Goal: Information Seeking & Learning: Find specific fact

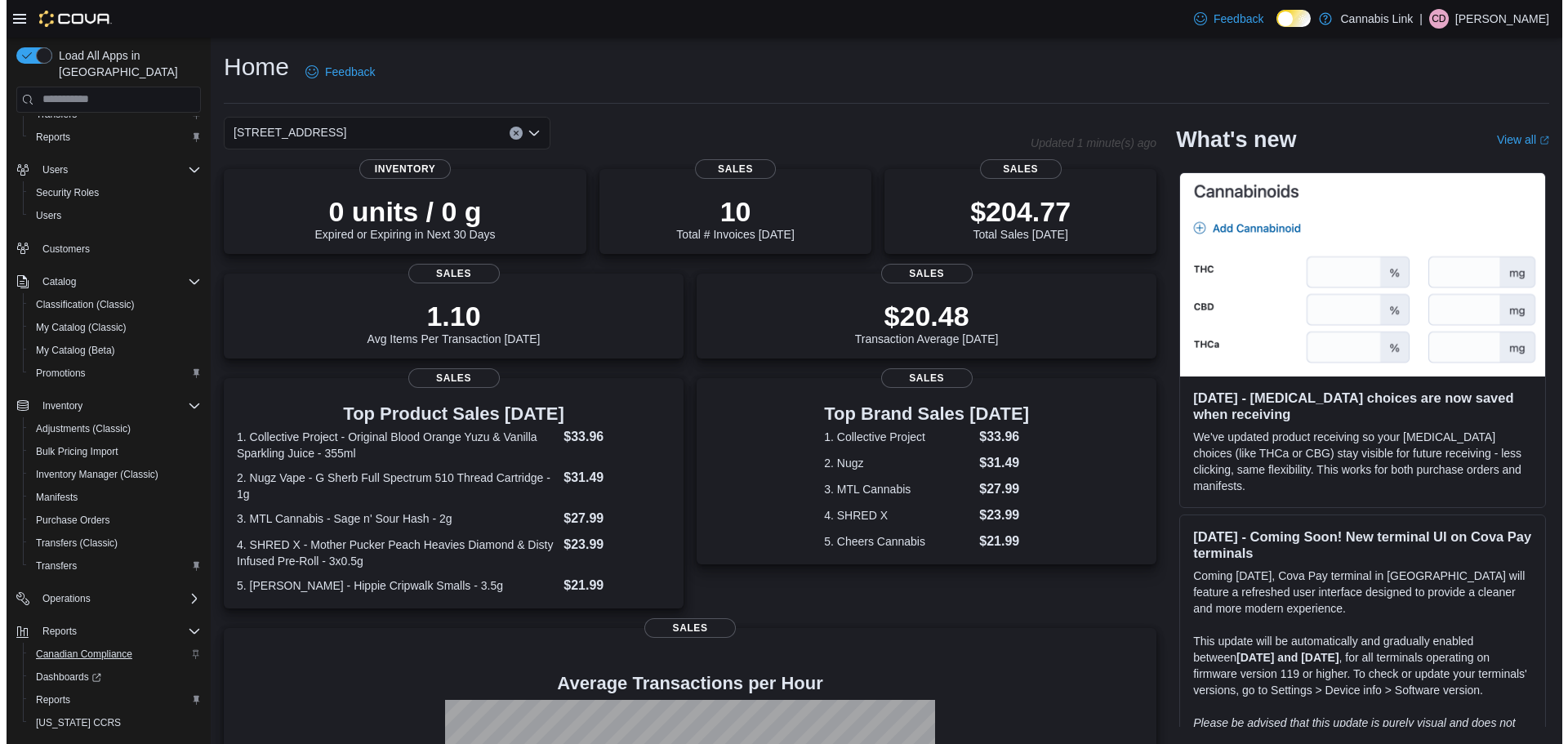
scroll to position [99, 0]
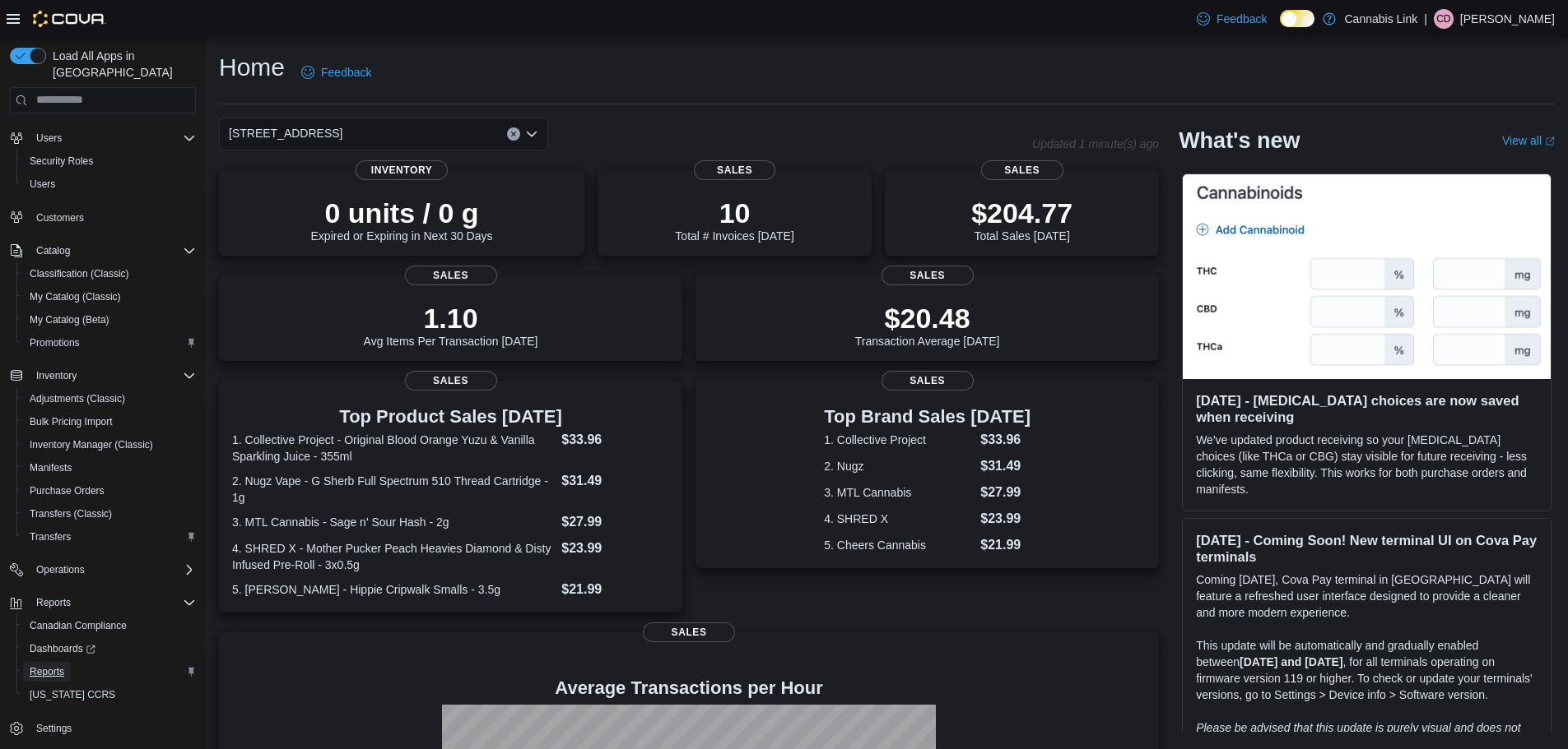
click at [44, 665] on span "Reports" at bounding box center [46, 672] width 35 height 13
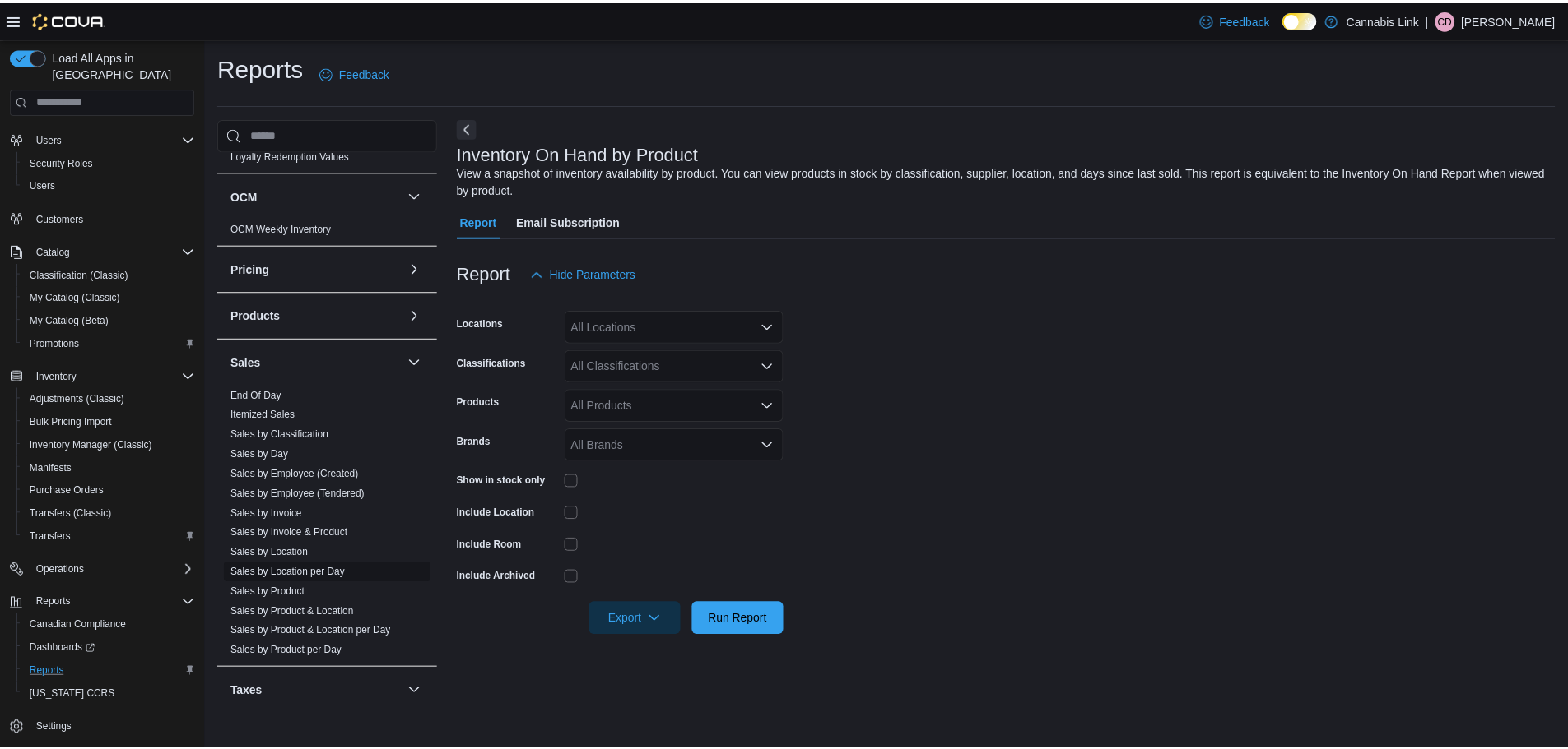
scroll to position [905, 0]
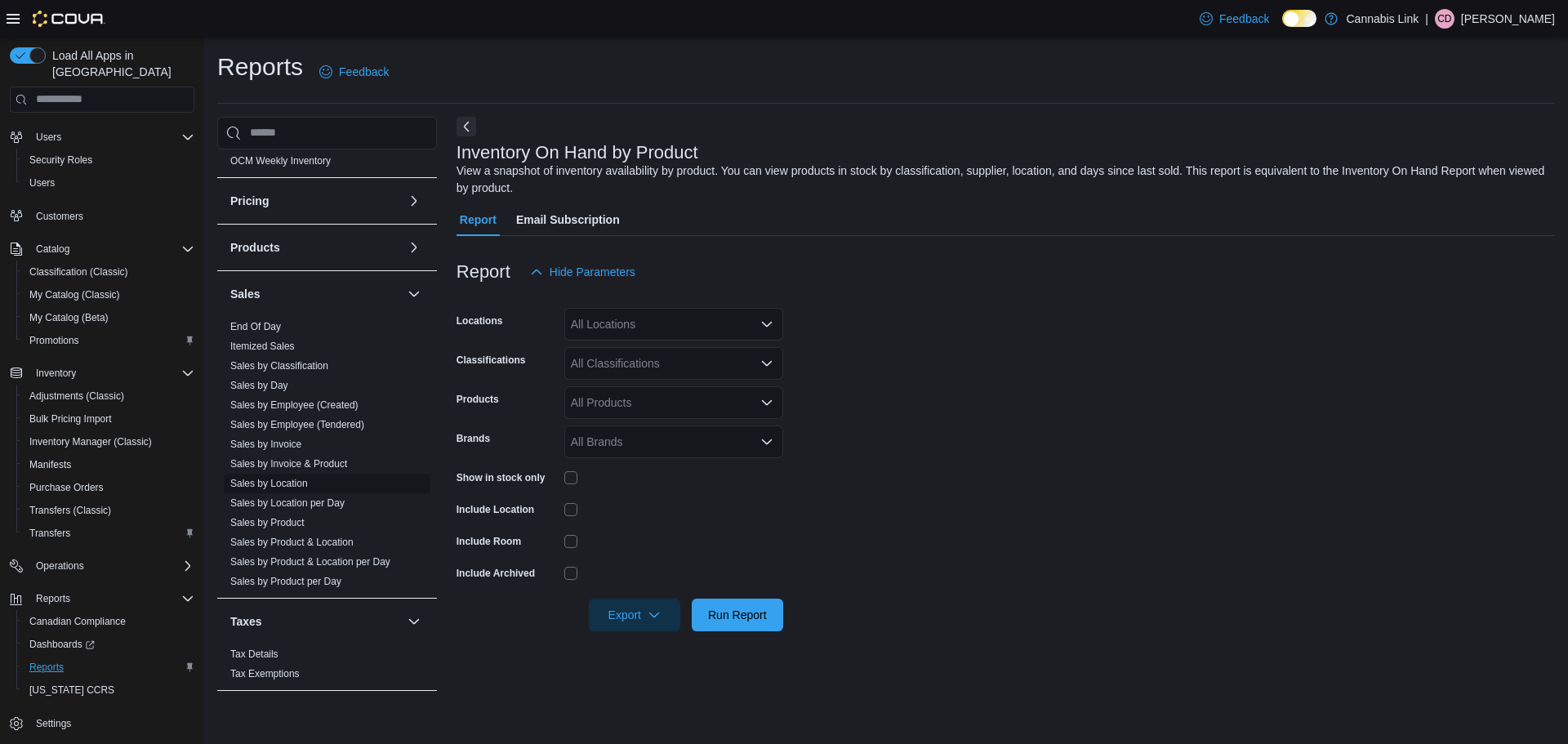
click at [279, 487] on link "Sales by Location" at bounding box center [269, 484] width 78 height 11
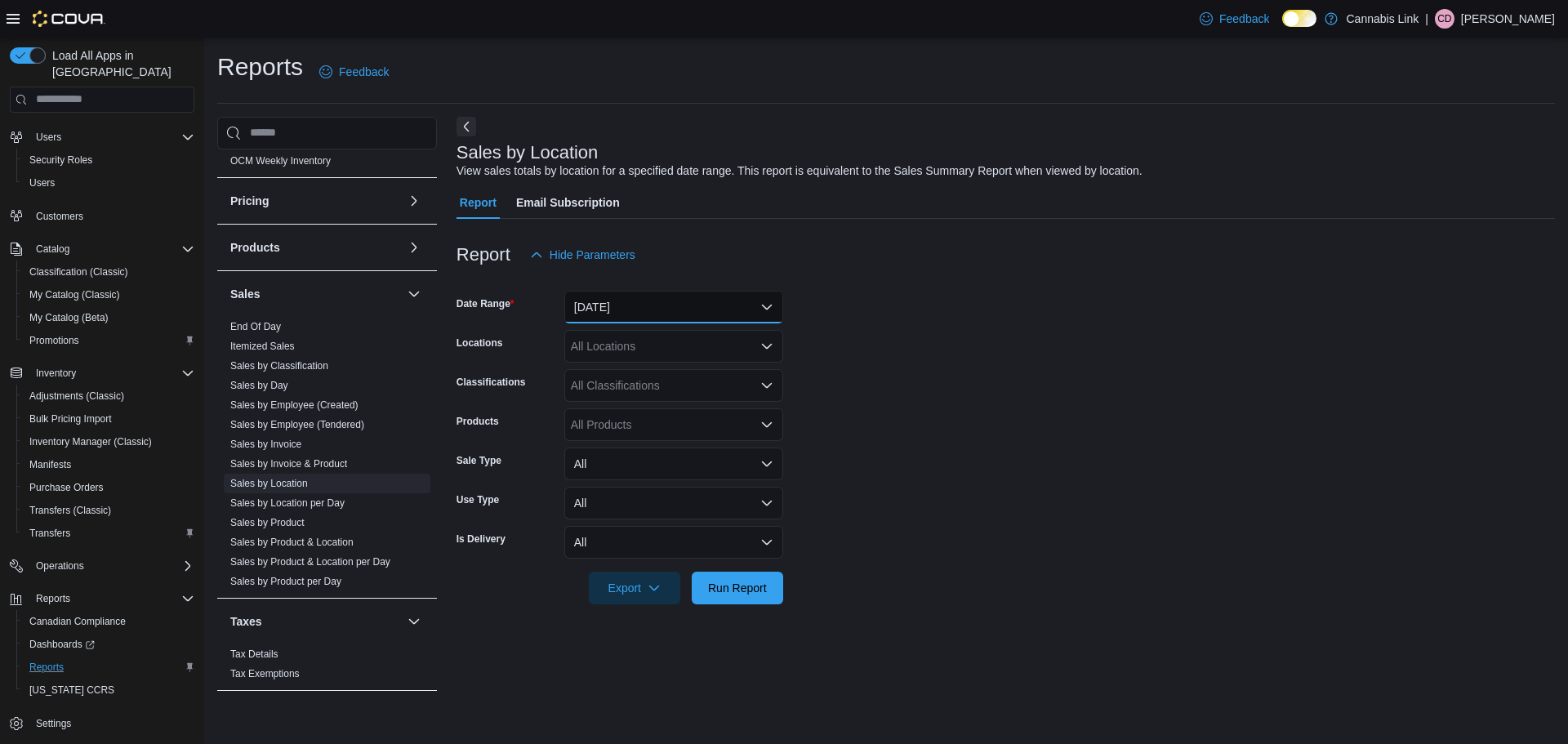
click at [697, 310] on button "[DATE]" at bounding box center [674, 307] width 219 height 33
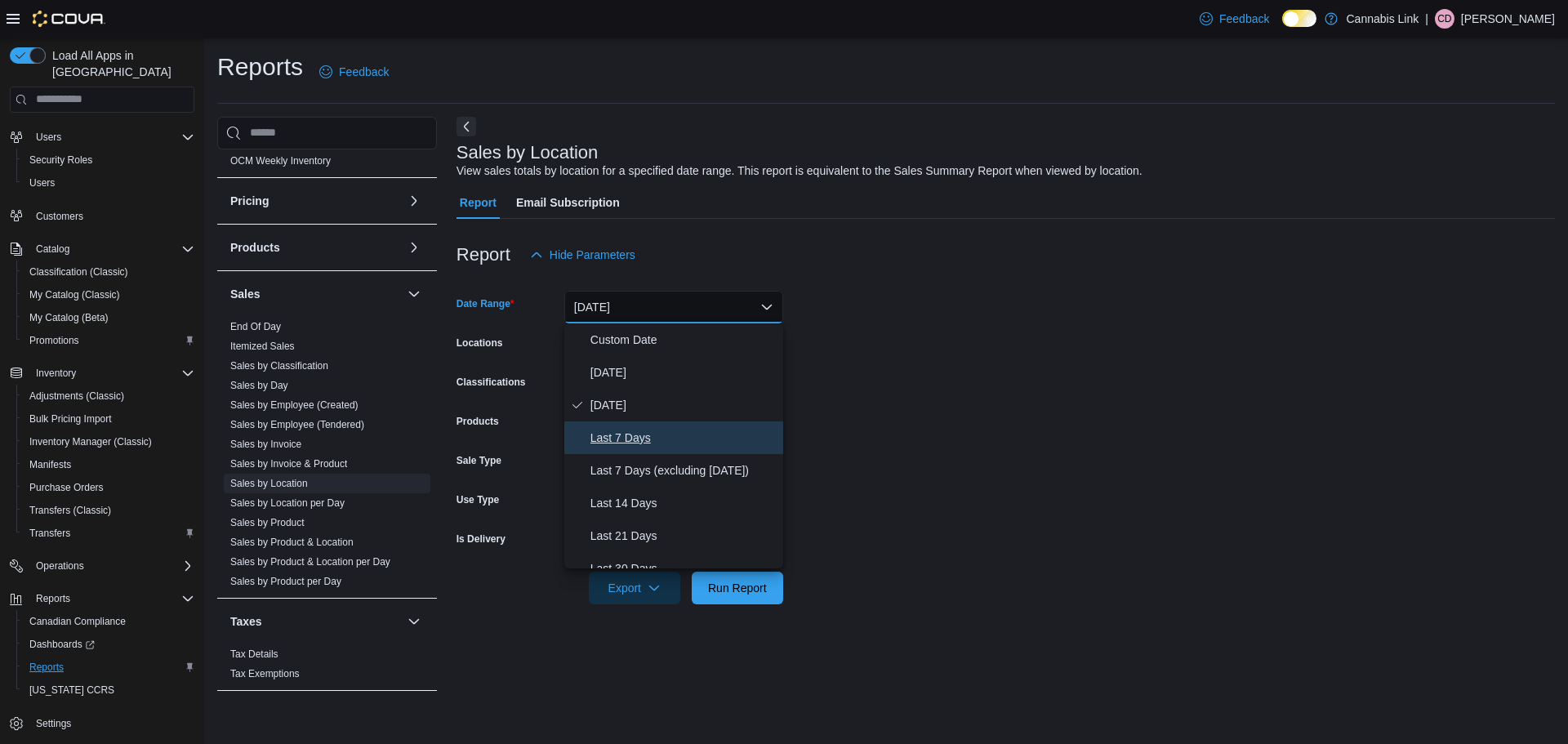
click at [656, 445] on span "Last 7 Days" at bounding box center [683, 438] width 186 height 19
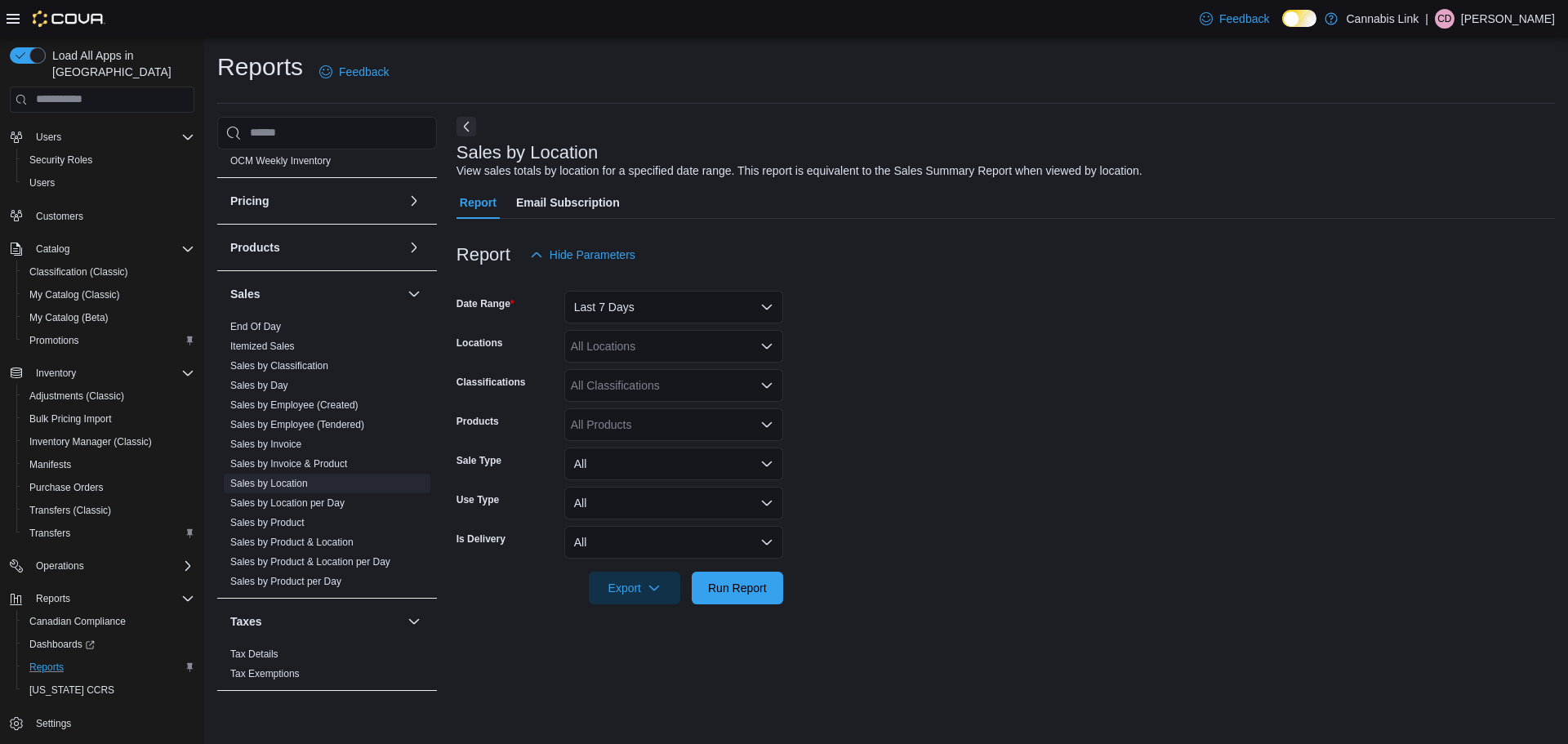
click at [892, 362] on form "Date Range Last 7 Days Locations All Locations Classifications All Classificati…" at bounding box center [1005, 438] width 1099 height 334
click at [665, 352] on div "All Locations" at bounding box center [674, 346] width 219 height 33
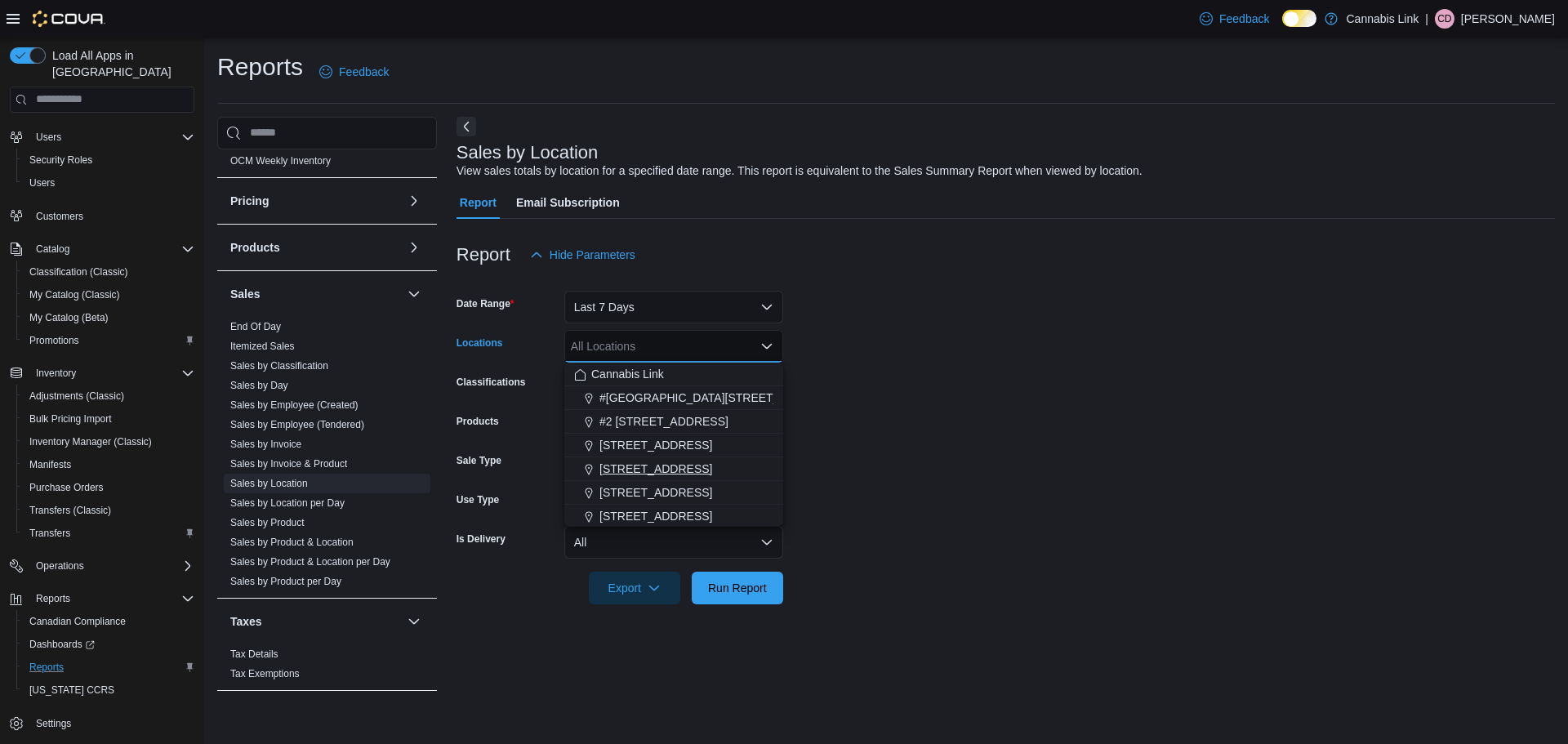
click at [683, 457] on button "[STREET_ADDRESS]" at bounding box center [674, 469] width 219 height 24
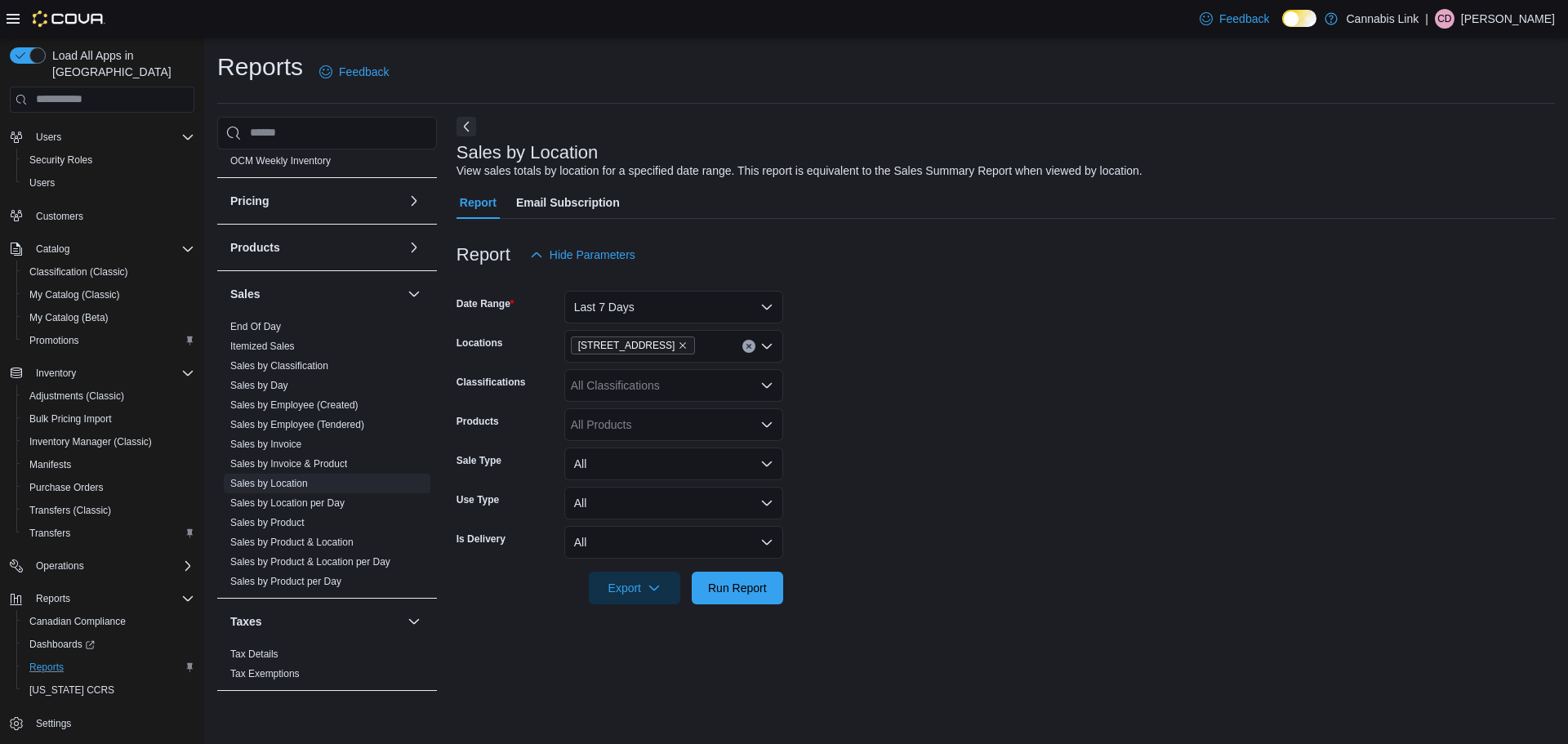
click at [882, 357] on form "Date Range Last 7 Days Locations [STREET_ADDRESS] Classifications All Classific…" at bounding box center [1005, 438] width 1099 height 334
click at [730, 593] on span "Run Report" at bounding box center [738, 587] width 59 height 17
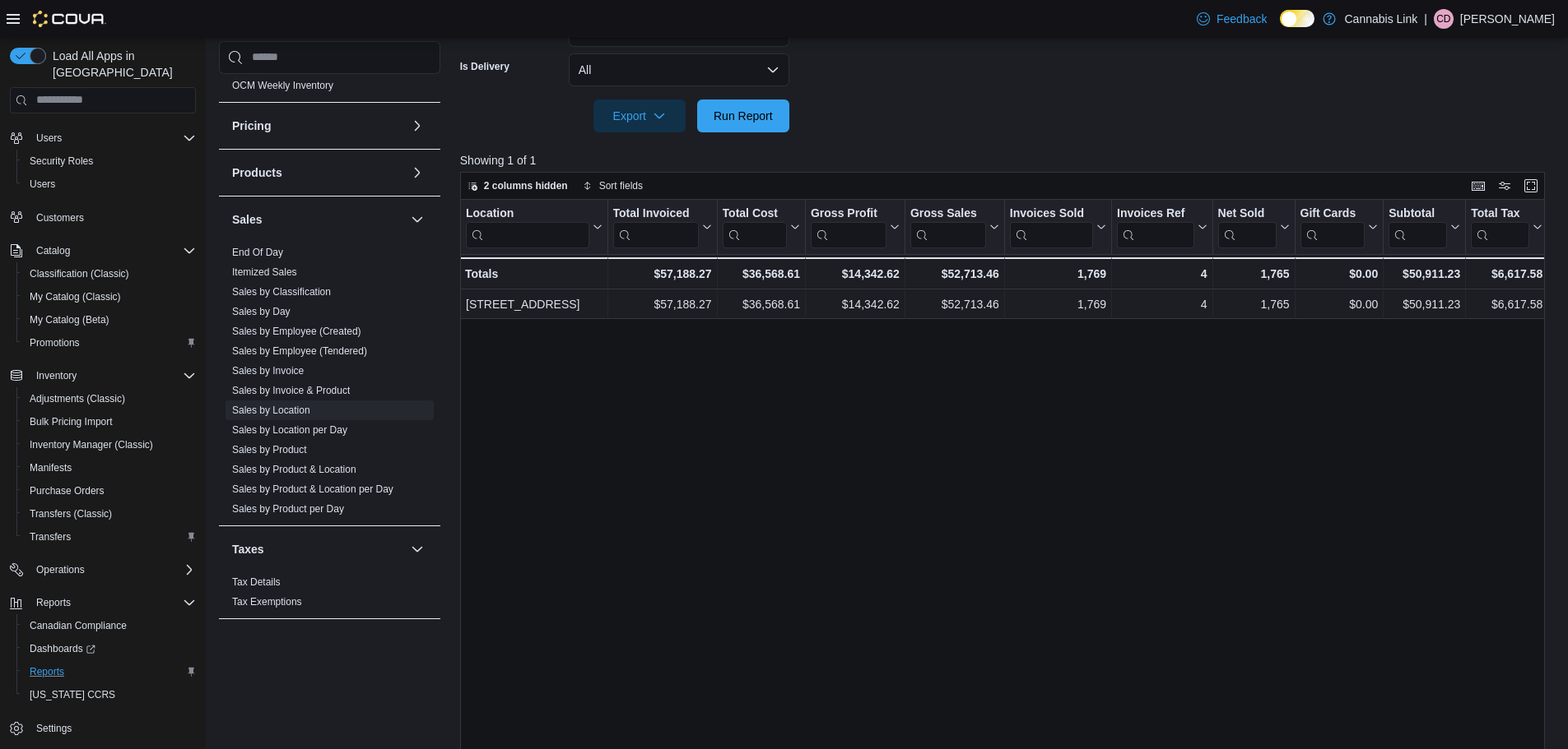
scroll to position [493, 0]
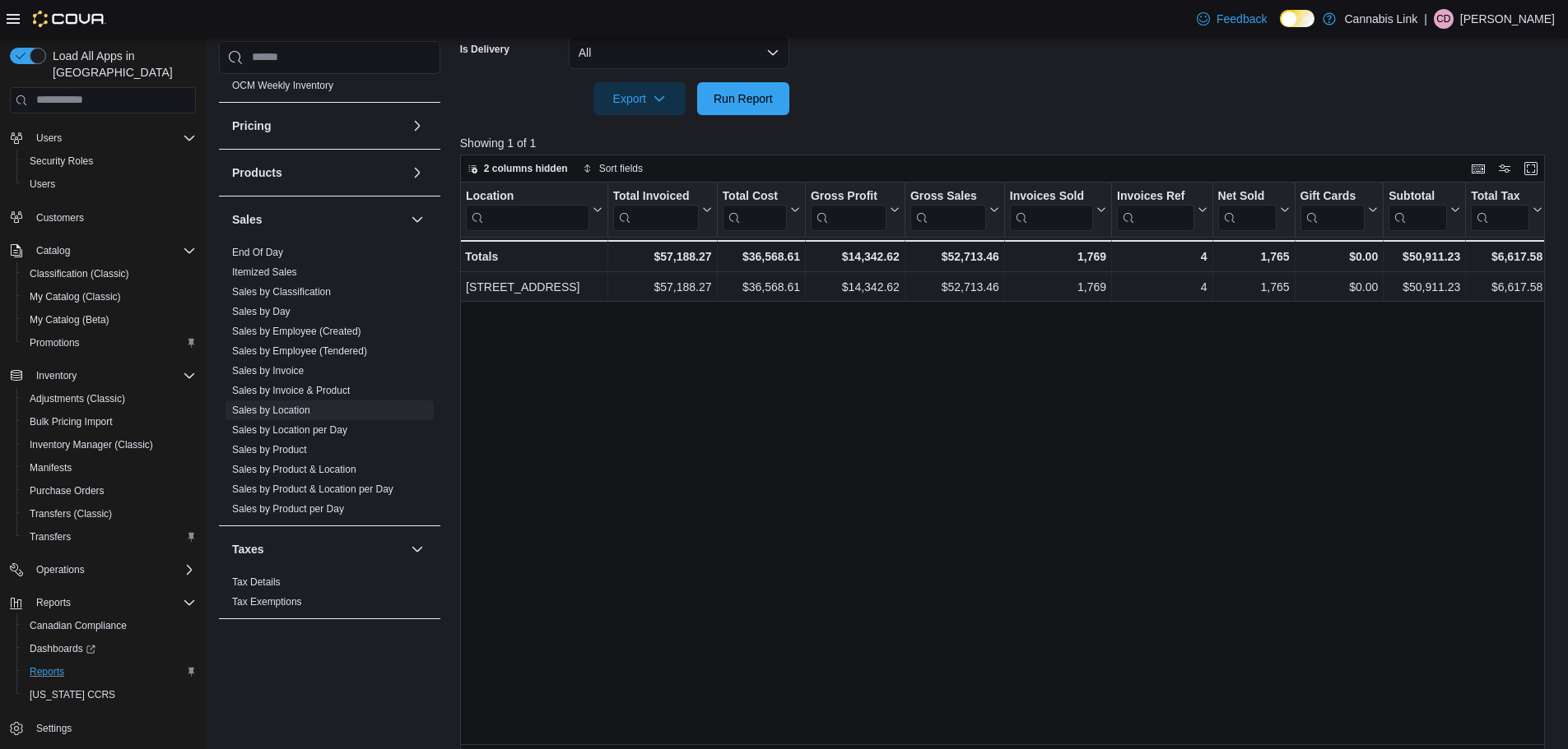
drag, startPoint x: 1418, startPoint y: 53, endPoint x: 1435, endPoint y: 66, distance: 21.4
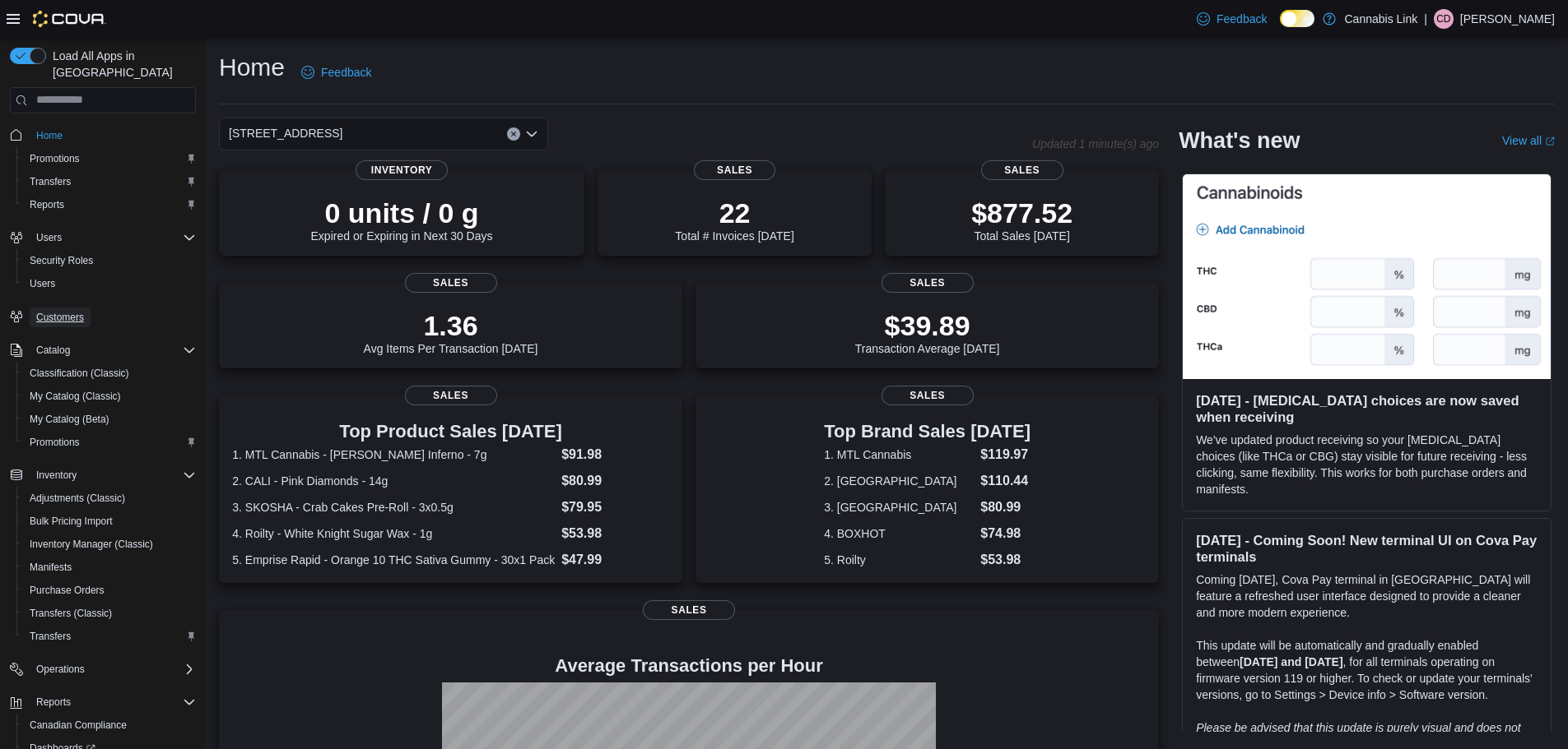
click at [52, 311] on span "Customers" at bounding box center [60, 317] width 48 height 13
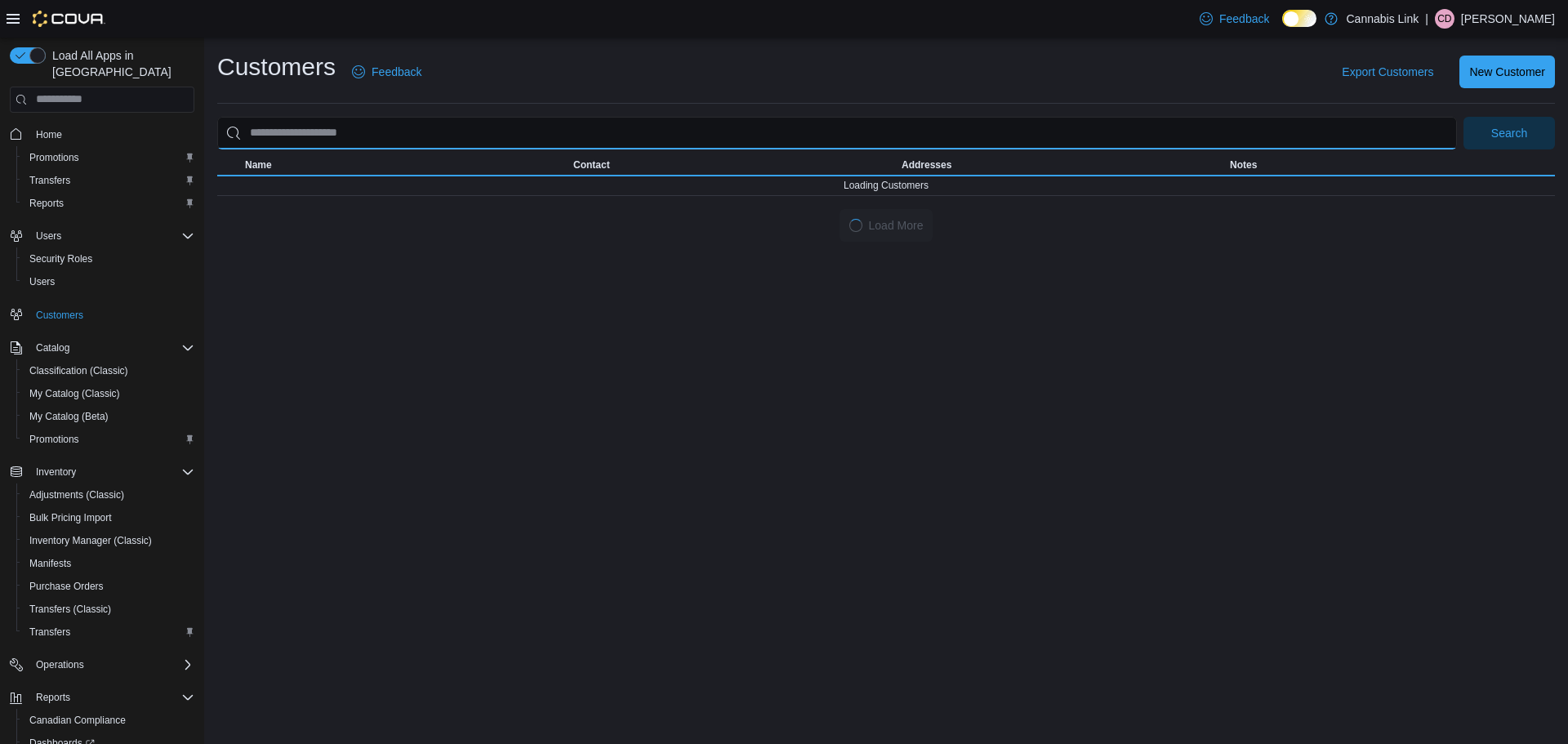
click at [386, 140] on input "search" at bounding box center [837, 132] width 1240 height 33
click at [1464, 116] on button "Search" at bounding box center [1510, 132] width 92 height 33
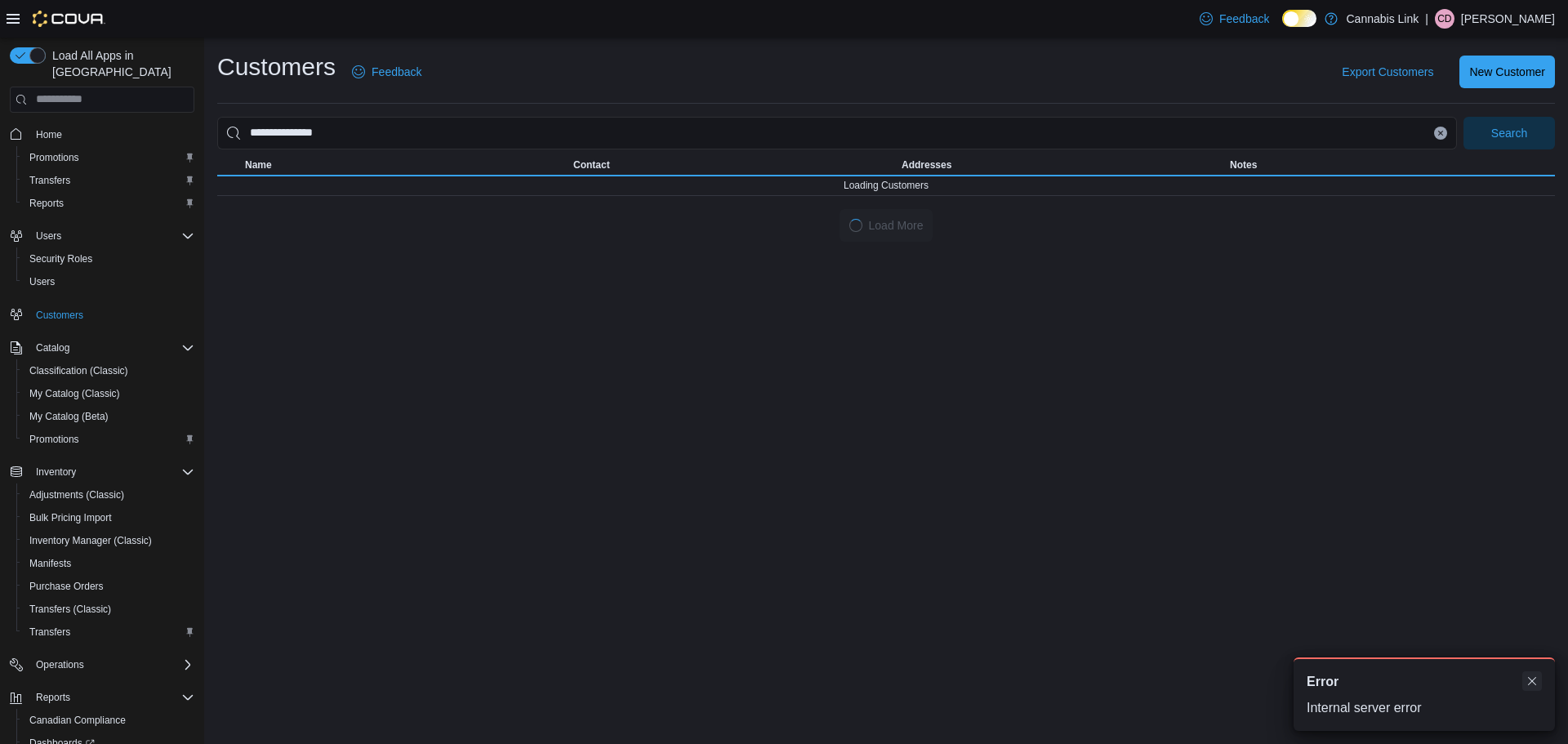
click at [1533, 677] on button "Dismiss toast" at bounding box center [1533, 681] width 19 height 19
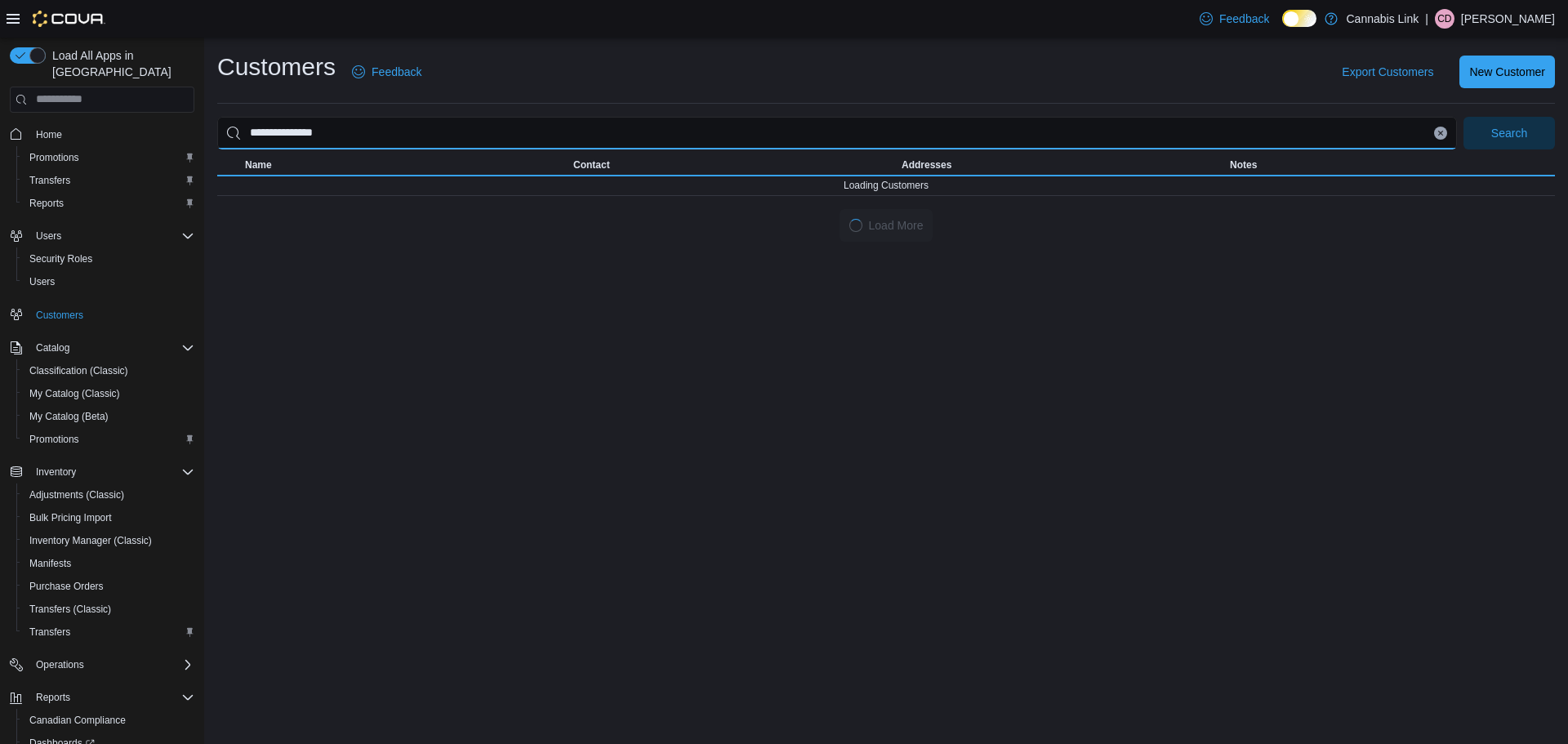
click at [448, 137] on input "**********" at bounding box center [837, 132] width 1240 height 33
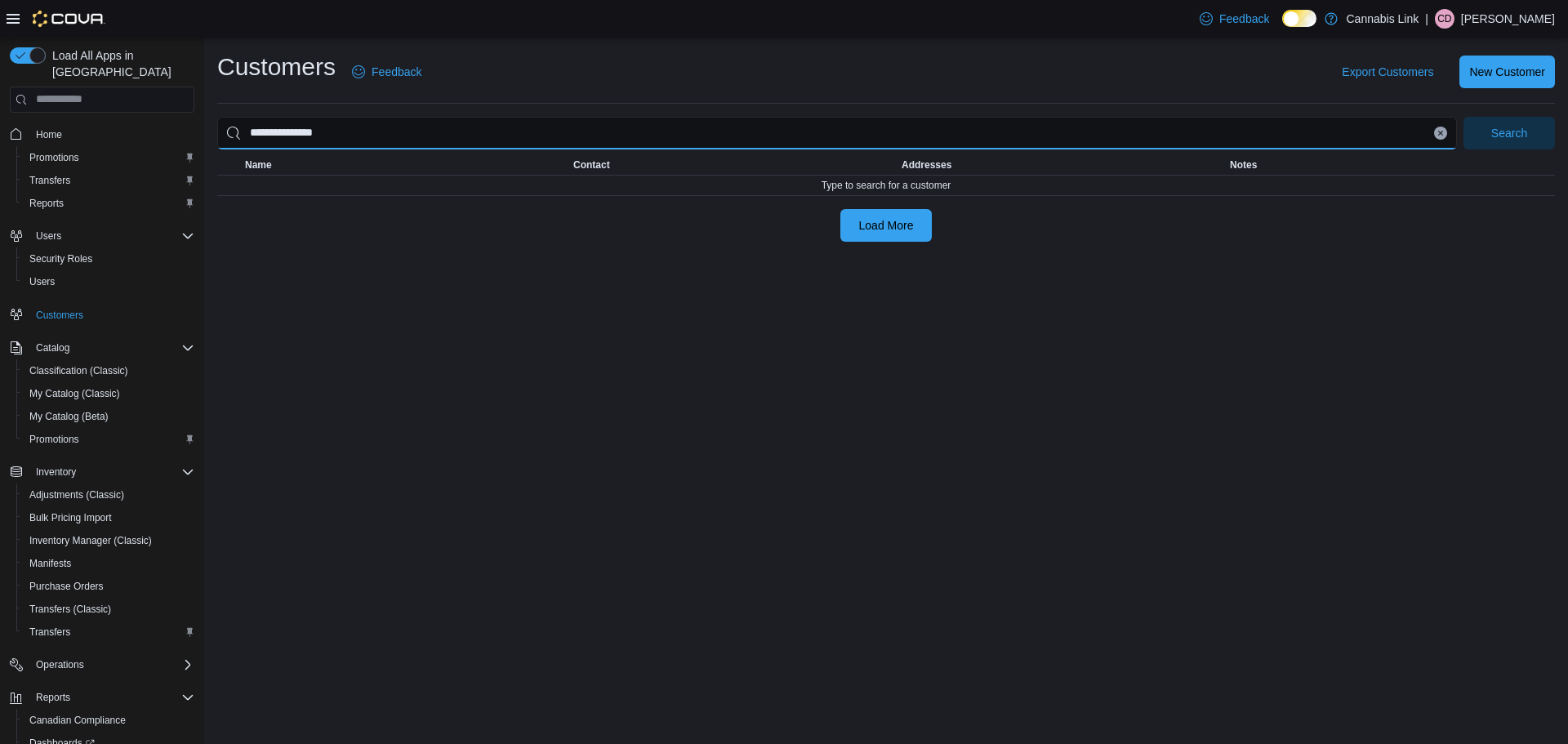
click at [304, 131] on input "**********" at bounding box center [837, 132] width 1240 height 33
click at [1464, 116] on button "Search" at bounding box center [1510, 132] width 92 height 33
drag, startPoint x: 284, startPoint y: 133, endPoint x: 205, endPoint y: 138, distance: 79.2
click at [205, 138] on div "**********" at bounding box center [886, 147] width 1364 height 217
type input "********"
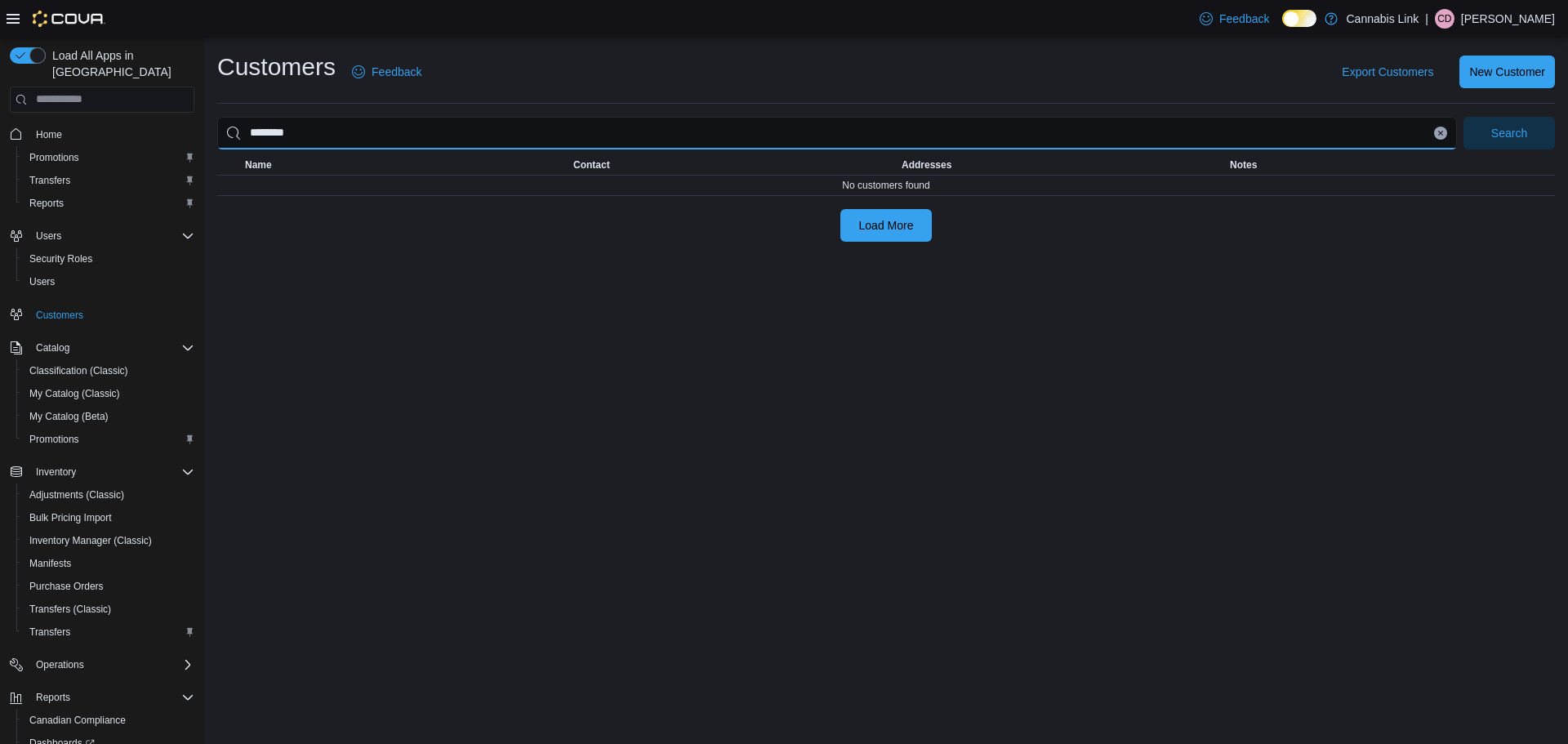
click at [1464, 116] on button "Search" at bounding box center [1510, 132] width 92 height 33
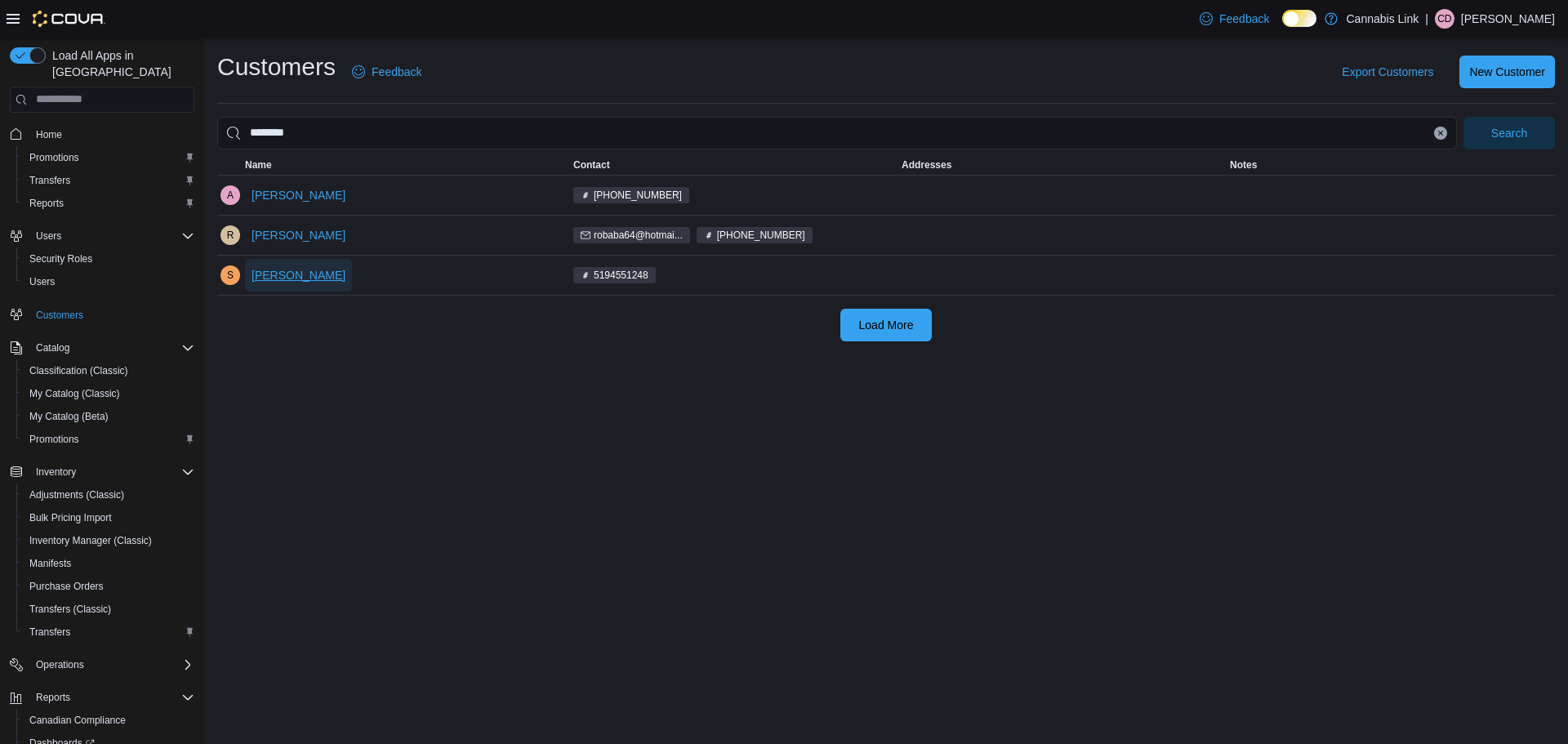
click at [304, 274] on span "Sharron Crowther" at bounding box center [298, 275] width 94 height 17
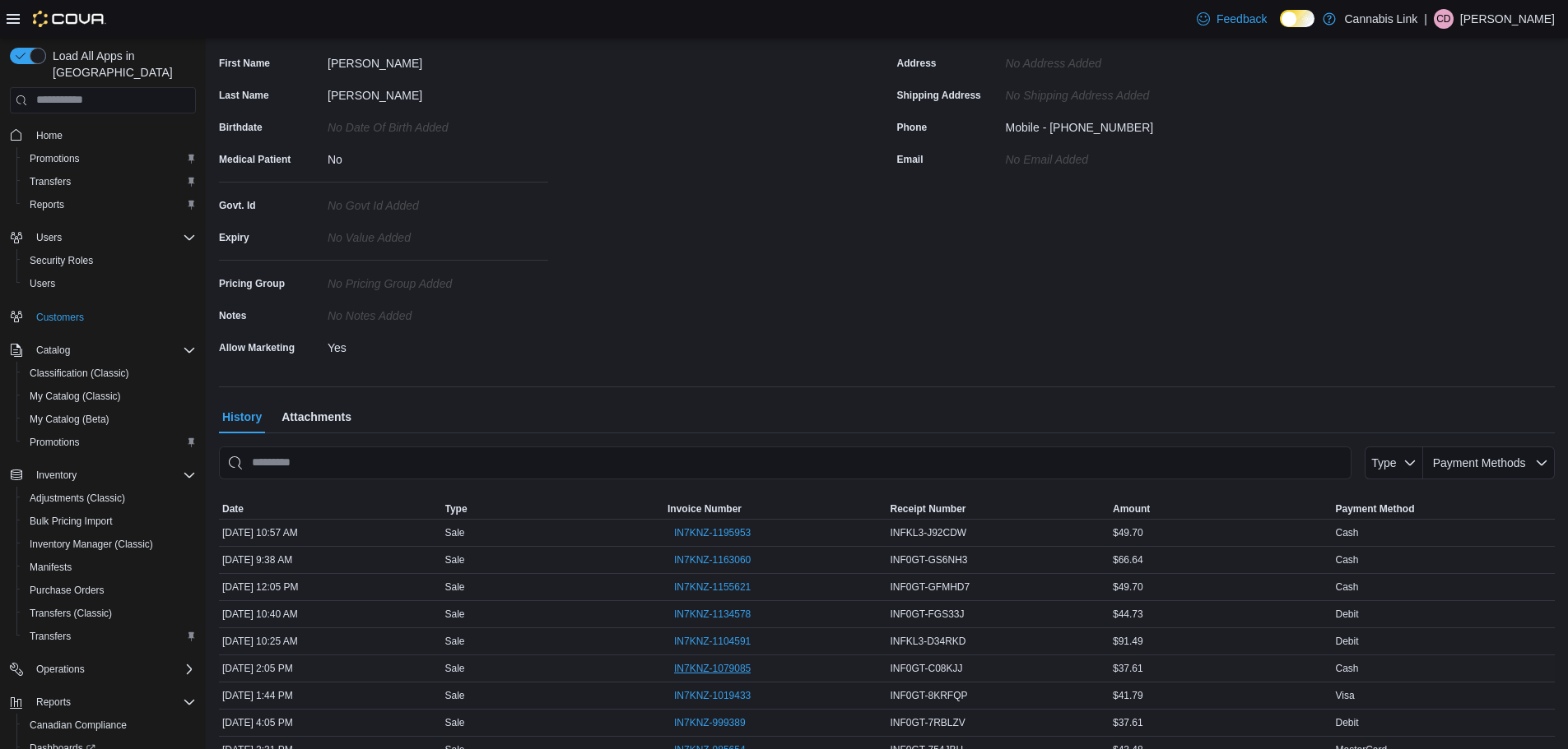
scroll to position [283, 0]
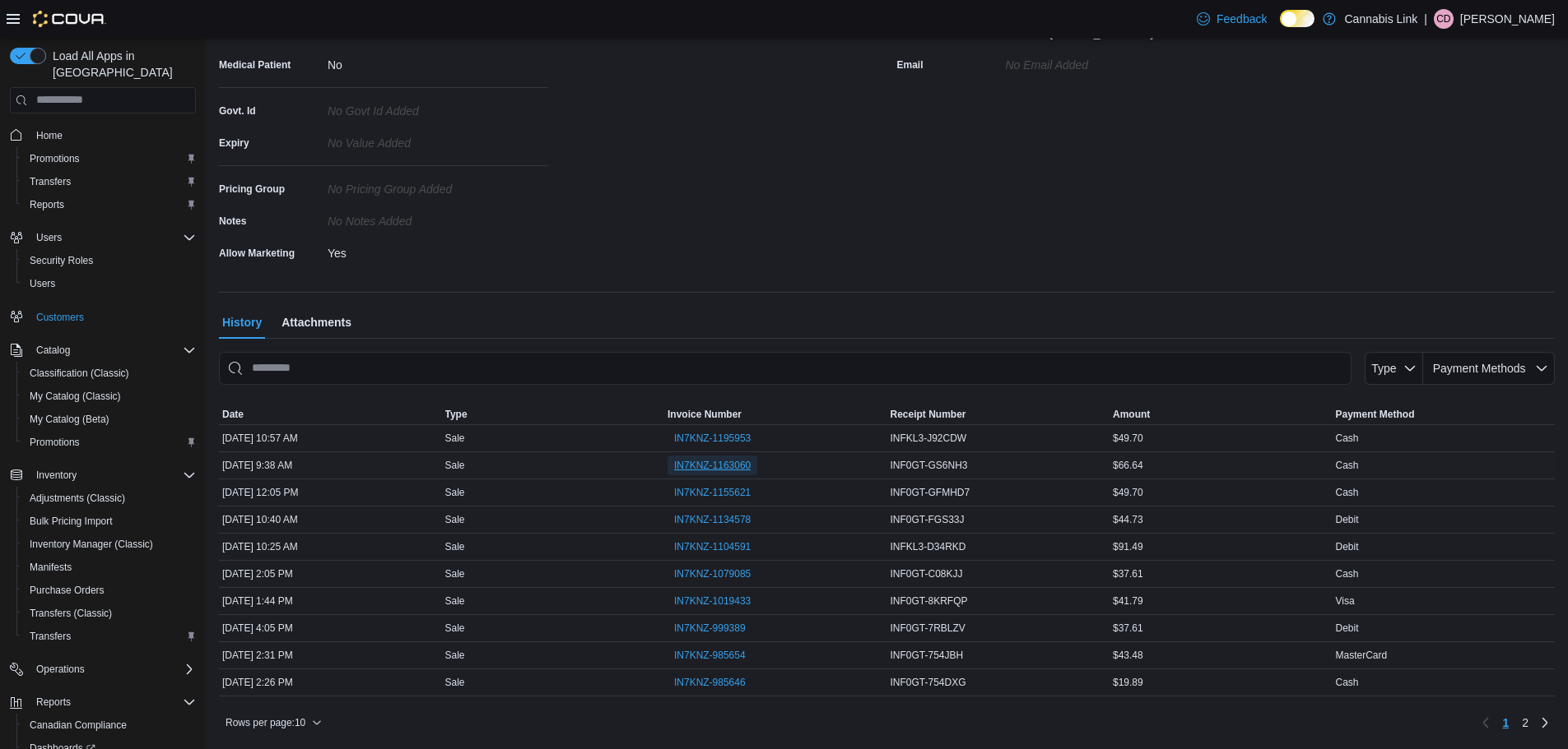
drag, startPoint x: 730, startPoint y: 440, endPoint x: 704, endPoint y: 466, distance: 36.8
click at [704, 466] on span "IN7KNZ-1163060" at bounding box center [712, 466] width 76 height 13
click at [723, 487] on span "IN7KNZ-1155621" at bounding box center [712, 492] width 76 height 13
click at [704, 518] on span "IN7KNZ-1134578" at bounding box center [712, 520] width 76 height 13
click at [685, 574] on span "IN7KNZ-1079085" at bounding box center [712, 574] width 76 height 13
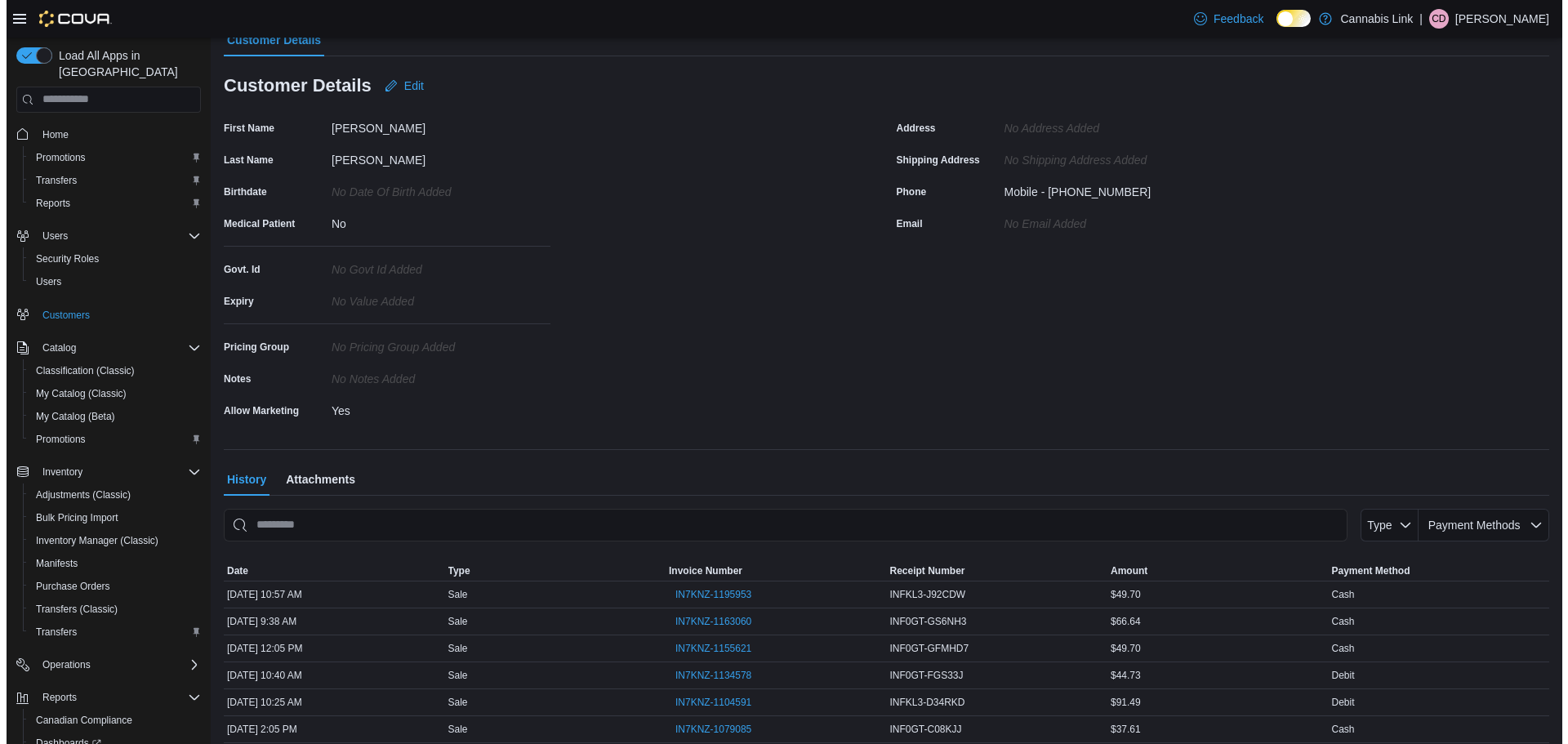
scroll to position [0, 0]
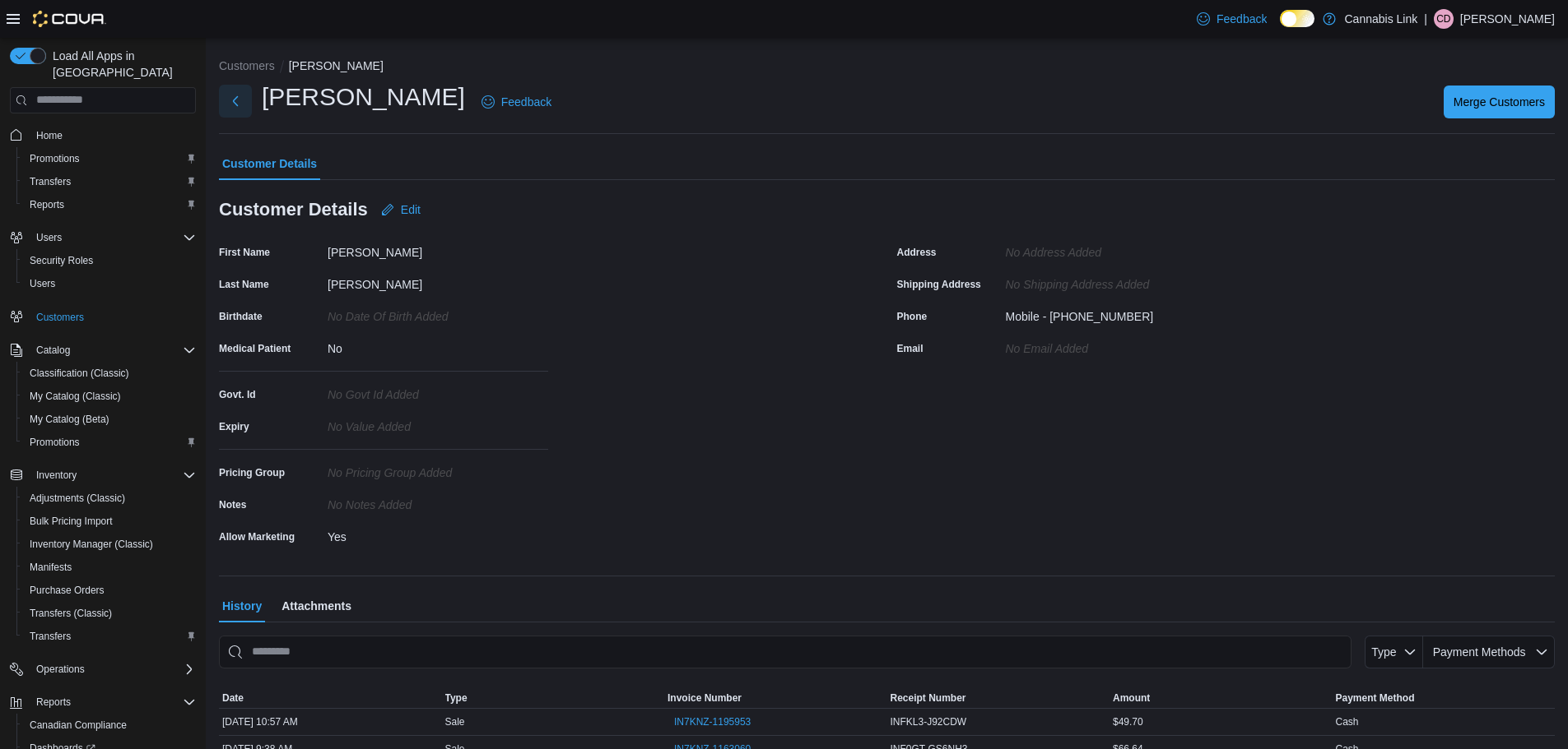
click at [236, 99] on button "Next" at bounding box center [235, 100] width 33 height 33
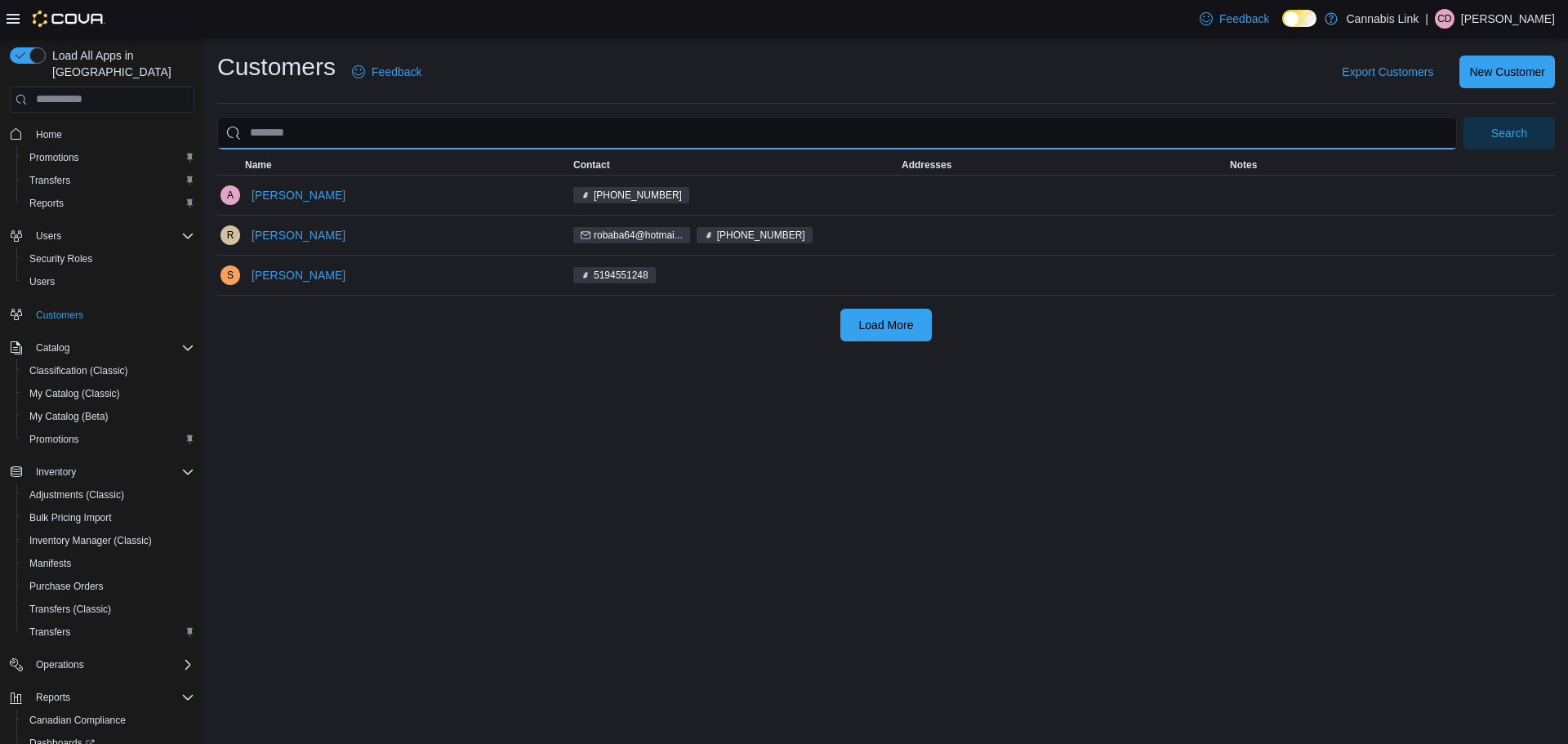
click at [365, 138] on input "search" at bounding box center [837, 132] width 1240 height 33
type input "**********"
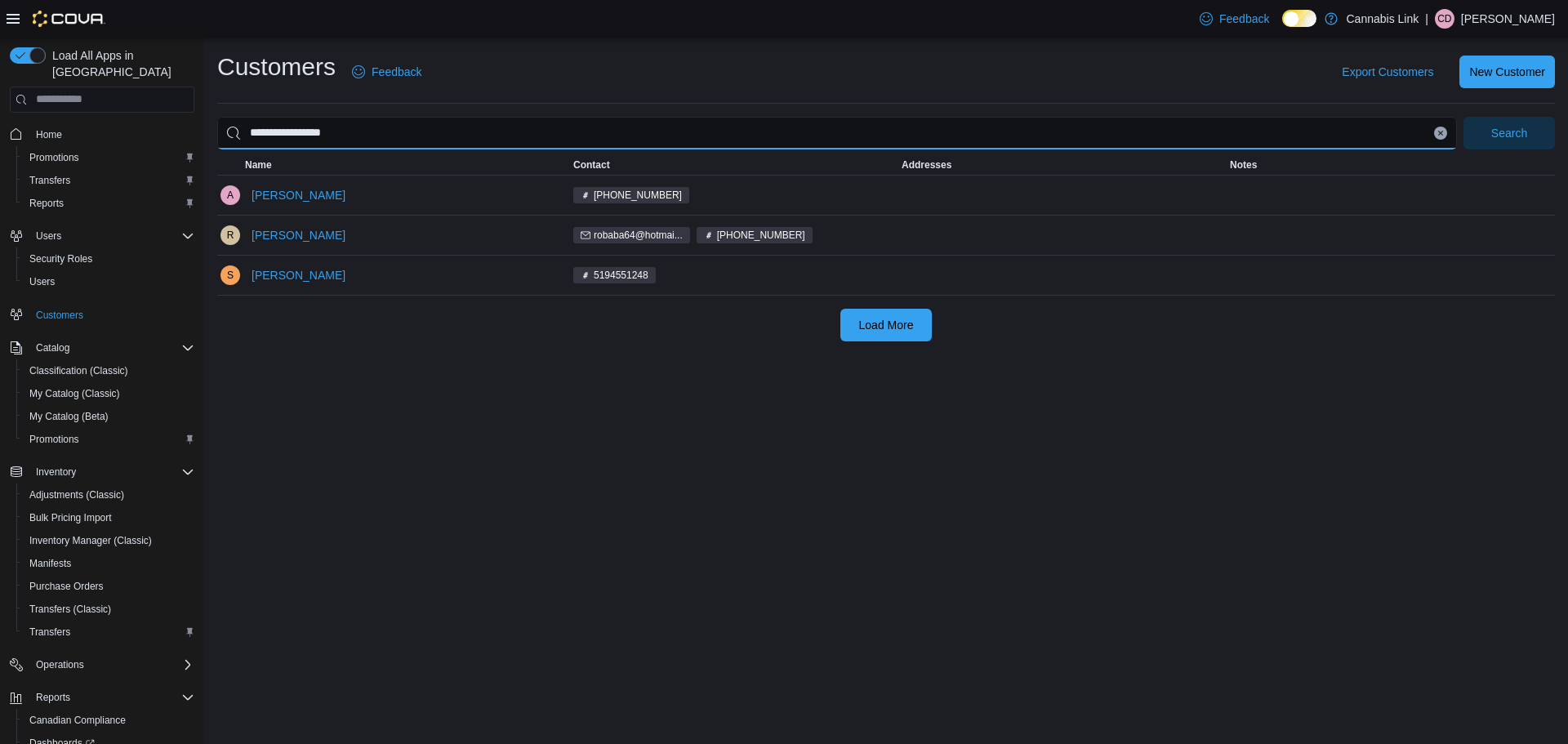
click at [1464, 116] on button "Search" at bounding box center [1510, 132] width 92 height 33
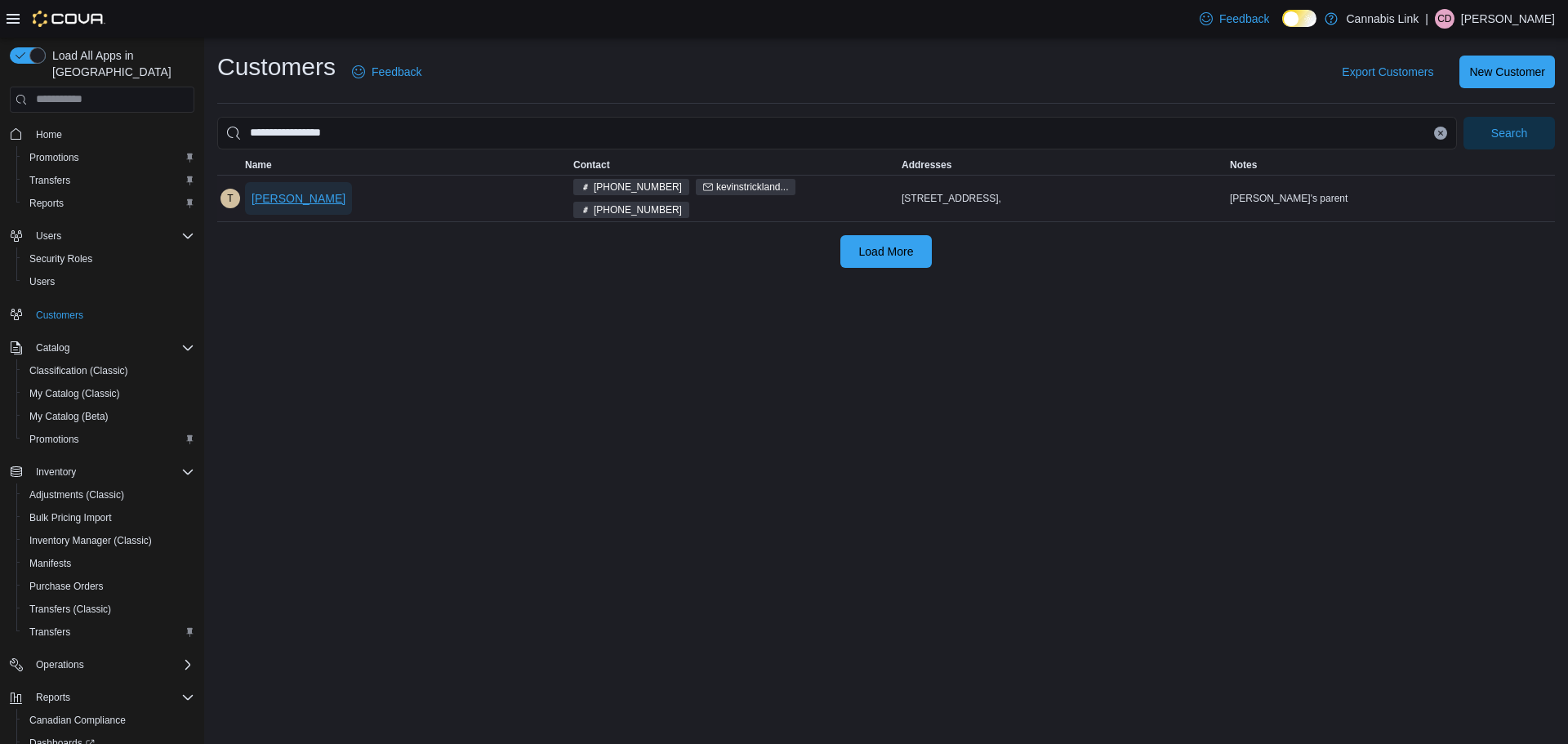
click at [324, 191] on span "Tamara Strickland" at bounding box center [298, 199] width 94 height 17
